Goal: Book appointment/travel/reservation

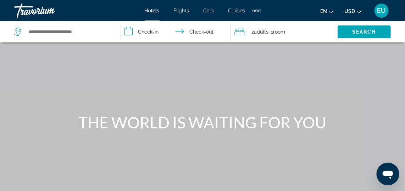
click at [256, 9] on div "Extra navigation items" at bounding box center [256, 10] width 8 height 11
click at [256, 11] on div "Extra navigation items" at bounding box center [256, 11] width 2 height 2
click at [258, 10] on div "Extra navigation items" at bounding box center [259, 11] width 2 height 2
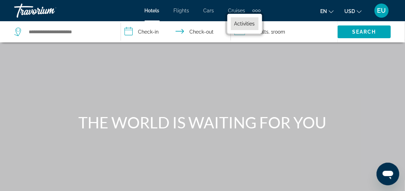
click at [251, 26] on span "Activities" at bounding box center [244, 24] width 21 height 6
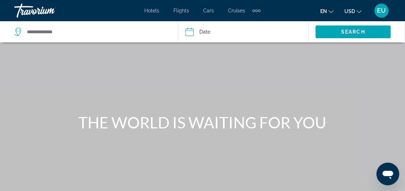
click at [257, 11] on div "Extra navigation items" at bounding box center [256, 10] width 8 height 11
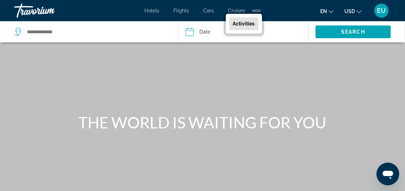
click at [246, 24] on span "Activities" at bounding box center [244, 24] width 22 height 6
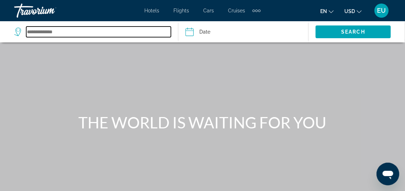
click at [38, 32] on input "Search widget" at bounding box center [98, 32] width 145 height 11
type input "*"
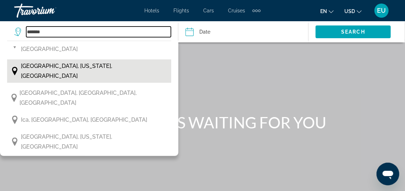
scroll to position [105, 0]
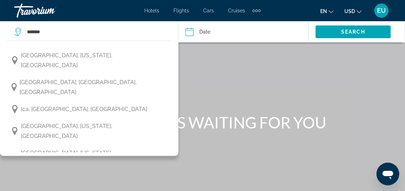
click at [100, 176] on span "[GEOGRAPHIC_DATA], [US_STATE], [GEOGRAPHIC_DATA]" at bounding box center [94, 186] width 147 height 20
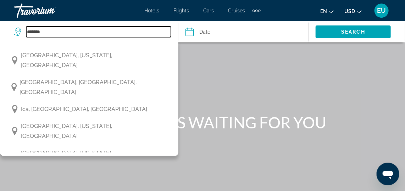
type input "**********"
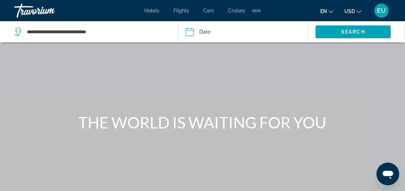
click at [216, 29] on input "Date" at bounding box center [216, 32] width 64 height 23
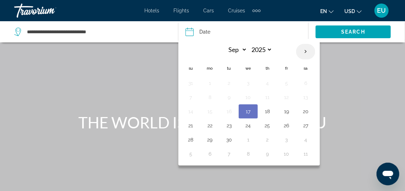
click at [300, 51] on th "Next month" at bounding box center [305, 52] width 19 height 16
select select "**"
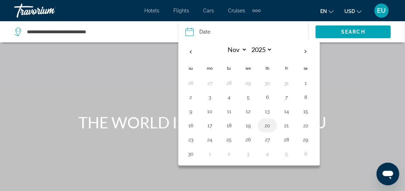
click at [266, 123] on button "20" at bounding box center [267, 126] width 11 height 10
type input "**********"
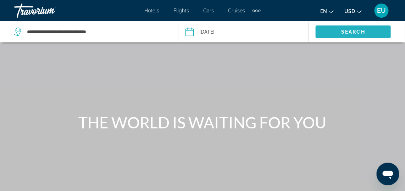
click at [361, 34] on span "Search" at bounding box center [353, 32] width 24 height 6
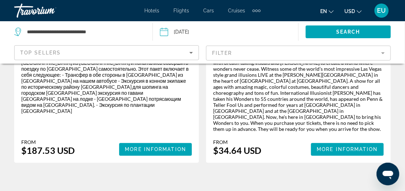
scroll to position [518, 0]
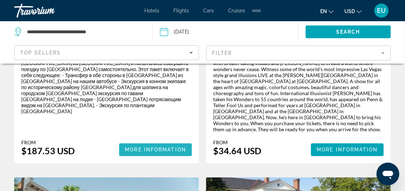
click at [167, 147] on span "More Information" at bounding box center [155, 150] width 61 height 6
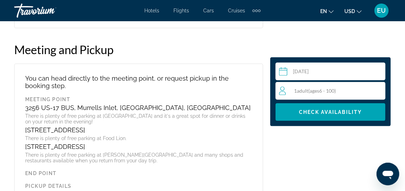
scroll to position [1214, 0]
